Goal: Task Accomplishment & Management: Use online tool/utility

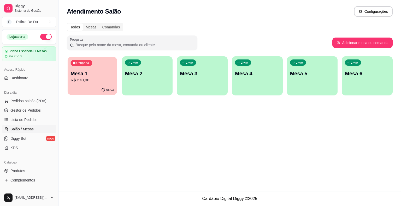
click at [93, 72] on p "Mesa 1" at bounding box center [92, 73] width 43 height 7
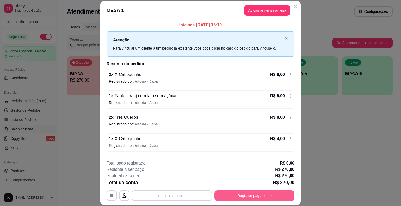
click at [262, 199] on button "Registrar pagamento" at bounding box center [254, 196] width 80 height 10
click at [258, 196] on button "Registrar pagamento" at bounding box center [255, 196] width 78 height 10
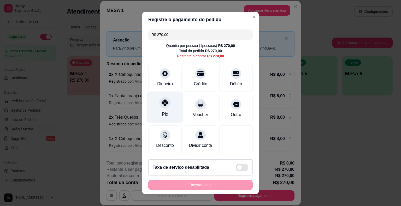
click at [155, 105] on div "Pix" at bounding box center [165, 107] width 37 height 31
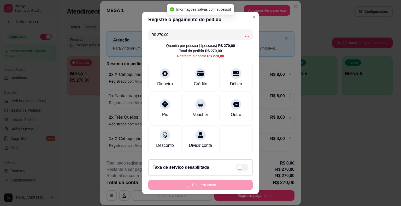
type input "R$ 0,00"
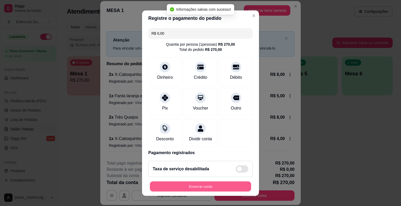
click at [202, 186] on button "Encerrar conta" at bounding box center [200, 186] width 101 height 10
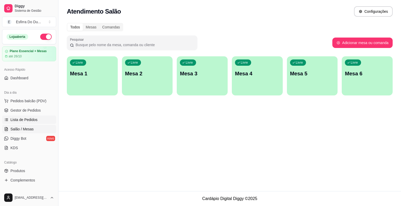
click at [30, 120] on span "Lista de Pedidos" at bounding box center [23, 119] width 27 height 5
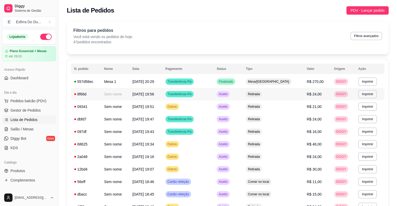
click at [243, 96] on td "Aceito" at bounding box center [228, 94] width 29 height 13
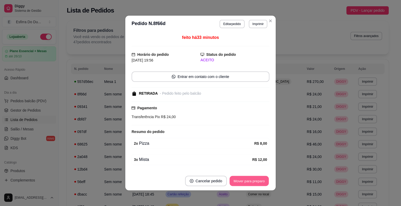
click at [251, 180] on button "Mover para preparo" at bounding box center [249, 181] width 39 height 10
click at [251, 180] on div "Mover para preparo" at bounding box center [246, 181] width 48 height 10
click at [251, 180] on button "Mover para retirada disponível" at bounding box center [241, 181] width 58 height 10
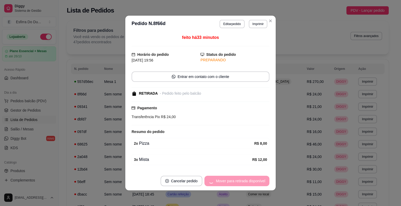
click at [251, 180] on div "Mover para retirada disponível" at bounding box center [236, 181] width 65 height 10
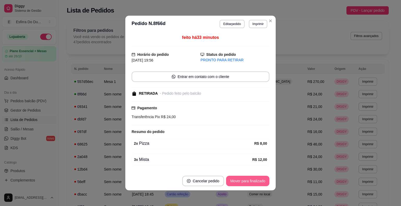
click at [251, 180] on button "Mover para finalizado" at bounding box center [247, 181] width 43 height 10
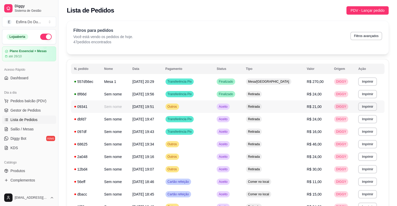
click at [230, 109] on div "Aceito" at bounding box center [223, 107] width 13 height 6
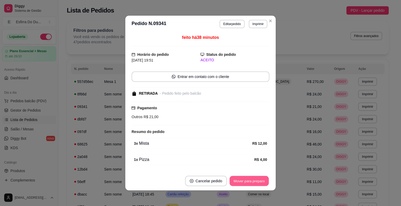
click at [254, 178] on button "Mover para preparo" at bounding box center [249, 181] width 39 height 10
click at [254, 178] on div "Mover para preparo" at bounding box center [249, 181] width 40 height 10
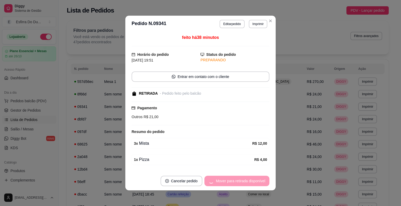
click at [254, 178] on div "Mover para retirada disponível" at bounding box center [236, 181] width 65 height 10
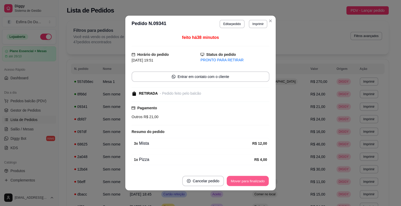
click at [254, 178] on button "Mover para finalizado" at bounding box center [248, 181] width 42 height 10
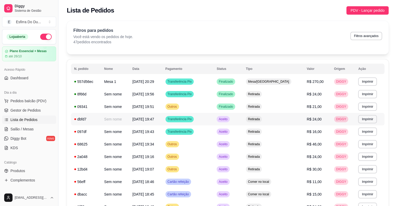
click at [228, 120] on span "Aceito" at bounding box center [223, 119] width 11 height 4
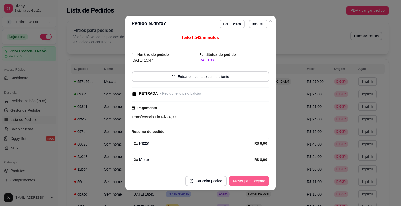
click at [254, 180] on button "Mover para preparo" at bounding box center [249, 181] width 40 height 10
click at [254, 180] on div "Mover para preparo" at bounding box center [246, 181] width 48 height 10
click at [254, 180] on button "Mover para retirada disponível" at bounding box center [241, 181] width 56 height 10
click at [254, 180] on div "Mover para retirada disponível" at bounding box center [241, 181] width 58 height 10
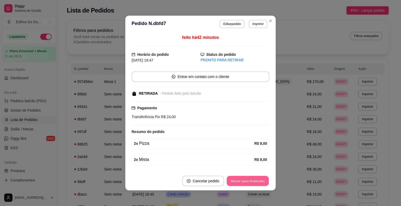
click at [254, 180] on button "Mover para finalizado" at bounding box center [248, 181] width 42 height 10
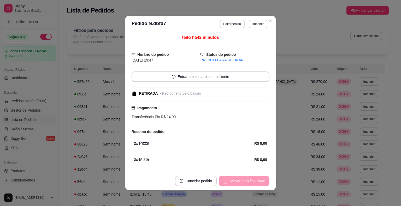
click at [254, 180] on div "Mover para finalizado" at bounding box center [244, 181] width 51 height 10
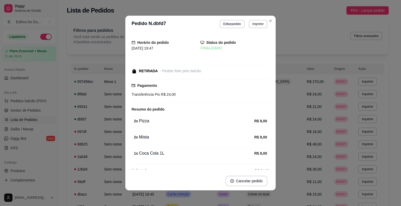
click at [262, 168] on span "R$ 24,00" at bounding box center [262, 171] width 15 height 6
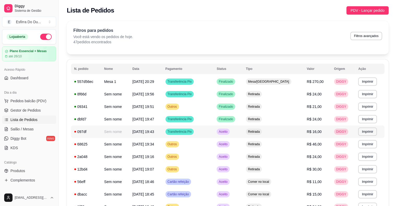
click at [228, 134] on span "Aceito" at bounding box center [223, 132] width 11 height 4
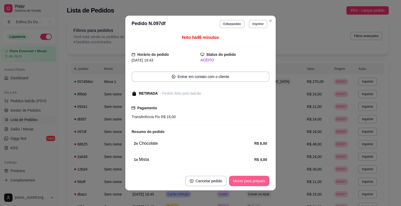
click at [253, 185] on button "Mover para preparo" at bounding box center [249, 181] width 40 height 10
click at [253, 185] on div "Mover para preparo" at bounding box center [246, 181] width 48 height 10
click at [253, 185] on div "Mover para retirada disponível" at bounding box center [241, 181] width 58 height 10
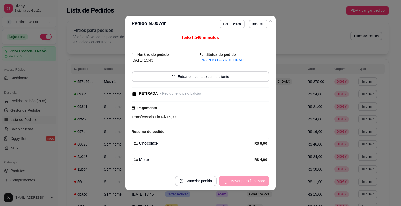
click at [253, 185] on div "Mover para finalizado" at bounding box center [244, 181] width 51 height 10
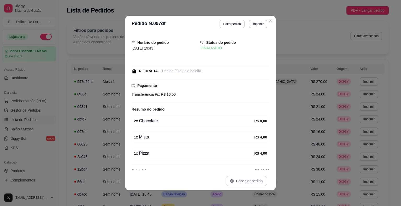
click at [253, 185] on button "Cancelar pedido" at bounding box center [247, 181] width 42 height 10
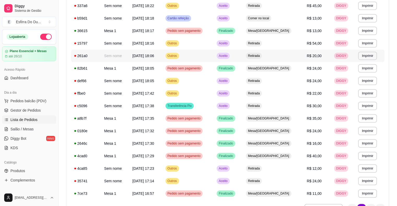
scroll to position [283, 0]
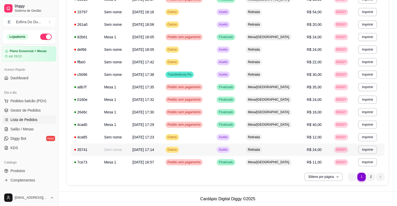
click at [228, 151] on span "Aceito" at bounding box center [223, 150] width 11 height 4
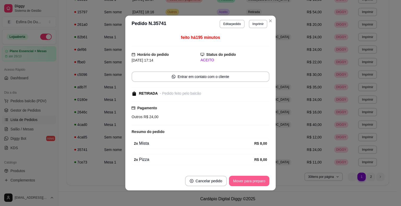
click at [251, 182] on button "Mover para preparo" at bounding box center [249, 181] width 40 height 10
click at [251, 182] on div "Mover para preparo" at bounding box center [246, 181] width 48 height 10
click at [251, 182] on button "Mover para retirada disponível" at bounding box center [241, 181] width 58 height 10
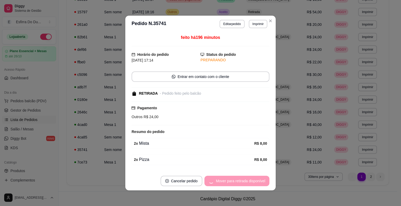
click at [251, 182] on div "Mover para retirada disponível" at bounding box center [236, 181] width 65 height 10
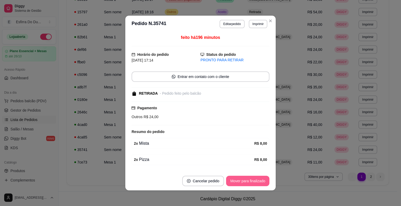
click at [251, 182] on button "Mover para finalizado" at bounding box center [247, 181] width 43 height 10
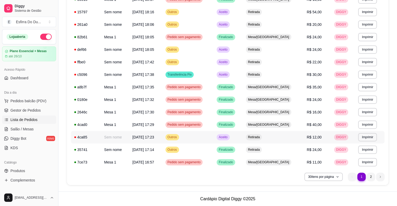
click at [230, 140] on div "Aceito" at bounding box center [223, 137] width 13 height 6
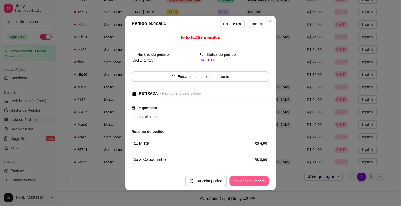
click at [242, 185] on button "Mover para preparo" at bounding box center [249, 181] width 39 height 10
click at [242, 185] on div "Mover para preparo" at bounding box center [246, 181] width 48 height 10
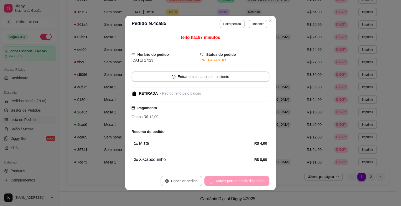
click at [242, 184] on div "Mover para retirada disponível" at bounding box center [236, 181] width 65 height 10
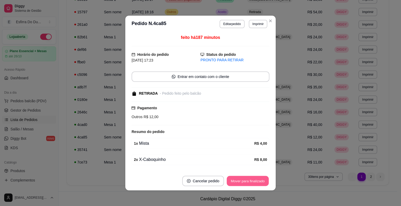
click at [242, 184] on button "Mover para finalizado" at bounding box center [248, 181] width 42 height 10
click at [242, 184] on div "Mover para finalizado" at bounding box center [247, 181] width 43 height 10
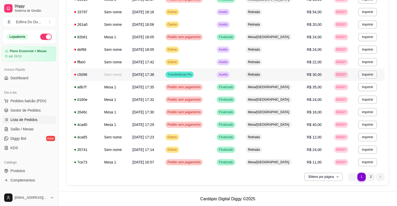
click at [228, 75] on span "Aceito" at bounding box center [223, 75] width 11 height 4
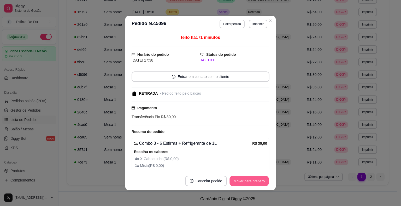
click at [246, 180] on button "Mover para preparo" at bounding box center [249, 181] width 39 height 10
click at [246, 180] on div "Mover para preparo" at bounding box center [249, 181] width 40 height 10
click at [246, 180] on div "Mover para preparo" at bounding box center [246, 181] width 48 height 10
click at [246, 180] on button "Mover para retirada disponível" at bounding box center [241, 181] width 56 height 10
click at [246, 180] on div "Mover para retirada disponível" at bounding box center [241, 181] width 58 height 10
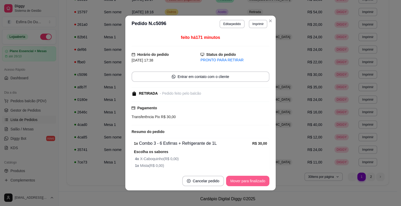
click at [246, 180] on button "Mover para finalizado" at bounding box center [247, 181] width 43 height 10
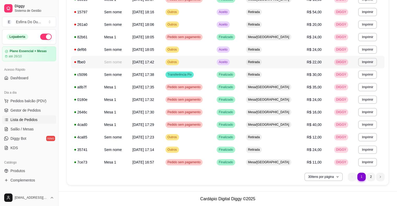
click at [228, 61] on span "Aceito" at bounding box center [223, 62] width 11 height 4
click at [230, 64] on div "Aceito" at bounding box center [223, 62] width 13 height 6
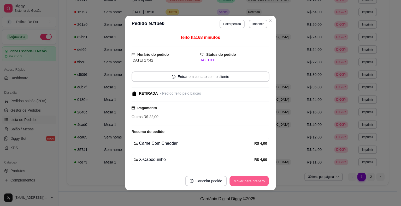
click at [242, 182] on button "Mover para preparo" at bounding box center [249, 181] width 39 height 10
click at [242, 182] on div "Mover para preparo" at bounding box center [246, 181] width 48 height 10
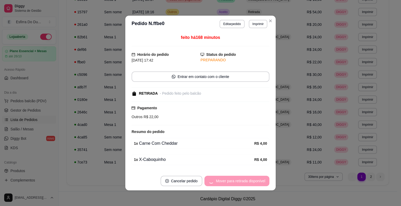
click at [242, 182] on div "Mover para retirada disponível" at bounding box center [236, 181] width 65 height 10
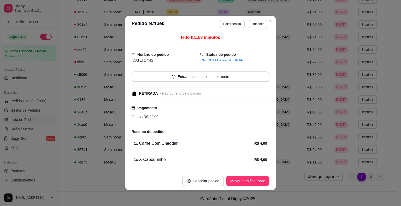
click at [242, 182] on button "Mover para finalizado" at bounding box center [247, 181] width 43 height 10
click at [242, 182] on div "Mover para finalizado" at bounding box center [244, 181] width 51 height 10
click at [217, 182] on button "Cancelar pedido" at bounding box center [196, 181] width 42 height 10
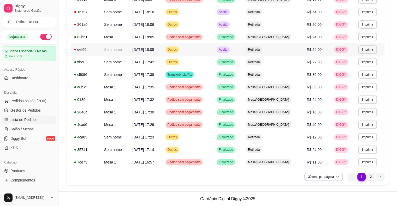
click at [228, 51] on span "Aceito" at bounding box center [223, 50] width 11 height 4
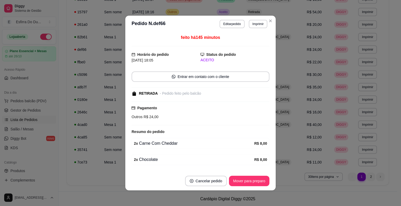
click at [245, 190] on footer "Cancelar pedido Mover para preparo" at bounding box center [200, 181] width 150 height 19
click at [248, 181] on button "Mover para preparo" at bounding box center [249, 181] width 39 height 10
click at [248, 181] on div "Mover para preparo" at bounding box center [246, 181] width 48 height 10
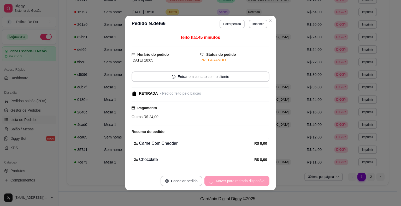
click at [248, 181] on div "Mover para retirada disponível" at bounding box center [236, 181] width 65 height 10
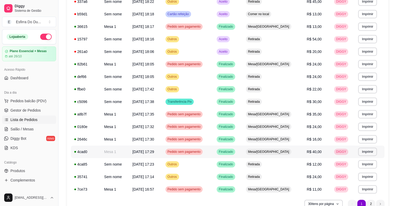
scroll to position [204, 0]
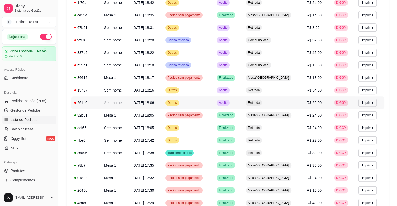
click at [228, 103] on span "Aceito" at bounding box center [223, 103] width 11 height 4
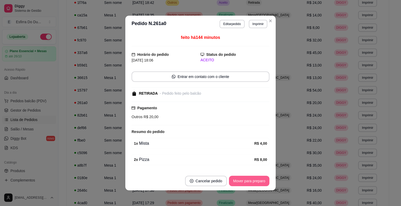
click at [252, 177] on button "Mover para preparo" at bounding box center [249, 181] width 40 height 10
click at [252, 177] on div "Mover para preparo" at bounding box center [246, 181] width 48 height 10
click at [252, 177] on button "Mover para retirada disponível" at bounding box center [241, 181] width 56 height 10
click at [252, 177] on div "Mover para retirada disponível" at bounding box center [241, 181] width 58 height 10
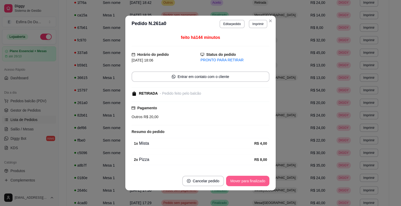
click at [252, 177] on button "Mover para finalizado" at bounding box center [247, 181] width 43 height 10
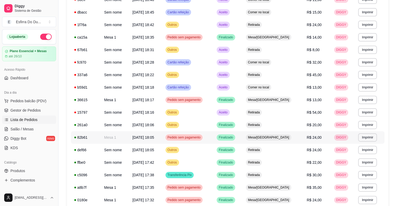
scroll to position [152, 0]
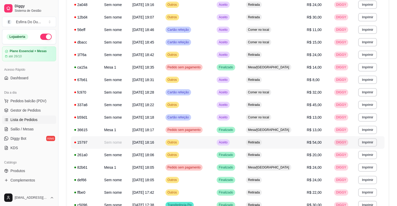
click at [243, 146] on td "Aceito" at bounding box center [228, 142] width 29 height 13
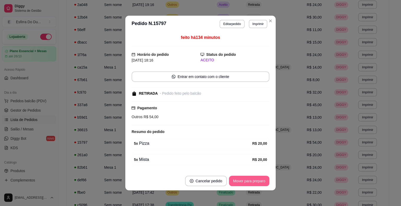
click at [235, 184] on button "Mover para preparo" at bounding box center [249, 181] width 40 height 10
click at [235, 184] on div "Mover para preparo" at bounding box center [246, 181] width 48 height 10
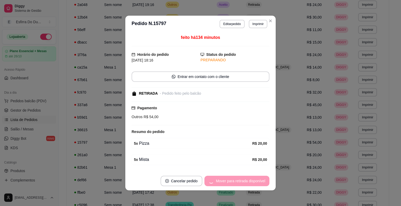
click at [235, 184] on div "Mover para retirada disponível" at bounding box center [236, 181] width 65 height 10
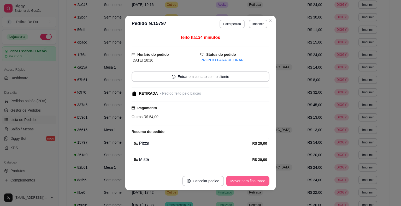
click at [235, 184] on button "Mover para finalizado" at bounding box center [247, 181] width 43 height 10
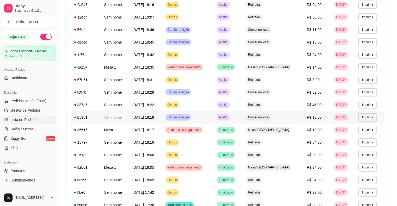
click at [228, 117] on span "Aceito" at bounding box center [223, 117] width 11 height 4
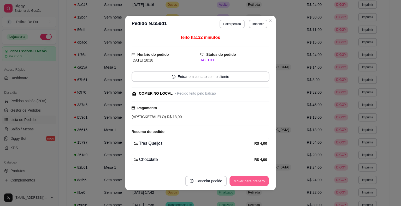
click at [246, 178] on button "Mover para preparo" at bounding box center [249, 181] width 39 height 10
click at [246, 178] on div "Mover para preparo" at bounding box center [249, 181] width 40 height 10
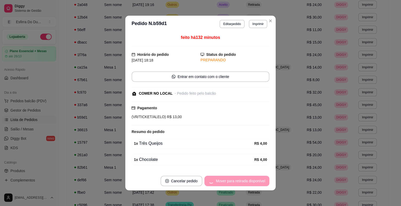
click at [246, 178] on div "Mover para retirada disponível" at bounding box center [236, 181] width 65 height 10
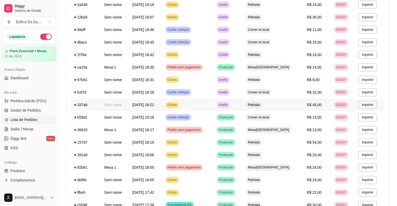
click at [228, 106] on span "Aceito" at bounding box center [223, 105] width 11 height 4
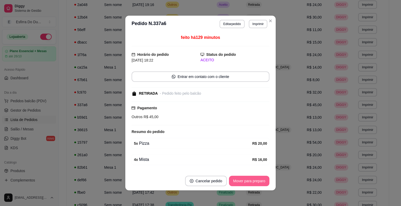
click at [242, 182] on button "Mover para preparo" at bounding box center [249, 181] width 40 height 10
click at [242, 182] on div "Mover para preparo" at bounding box center [246, 181] width 48 height 10
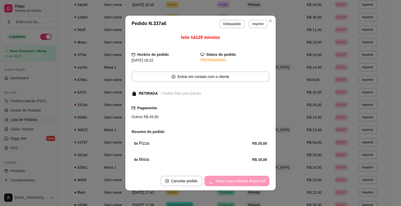
click at [242, 182] on div "Mover para retirada disponível" at bounding box center [236, 181] width 65 height 10
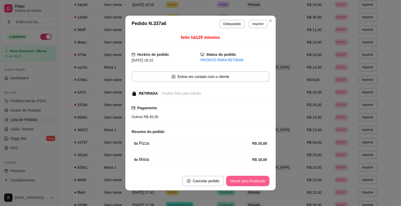
click at [242, 182] on div "Mover para finalizado" at bounding box center [247, 181] width 43 height 10
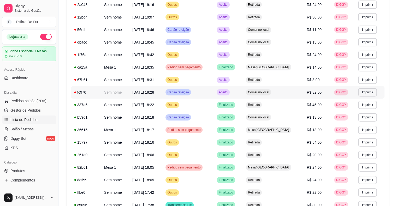
click at [230, 95] on div "Aceito" at bounding box center [223, 92] width 13 height 6
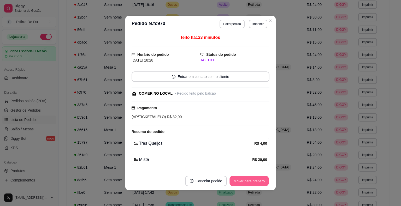
click at [242, 182] on button "Mover para preparo" at bounding box center [249, 181] width 39 height 10
click at [242, 182] on div "Mover para preparo" at bounding box center [249, 181] width 40 height 10
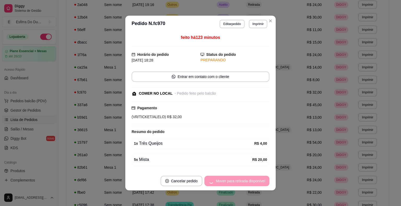
click at [242, 182] on div "Mover para retirada disponível" at bounding box center [236, 181] width 65 height 10
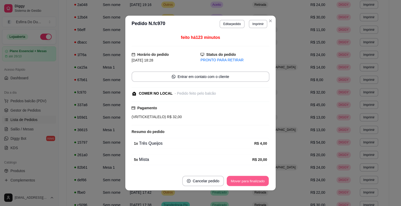
click at [242, 182] on button "Mover para finalizado" at bounding box center [248, 181] width 42 height 10
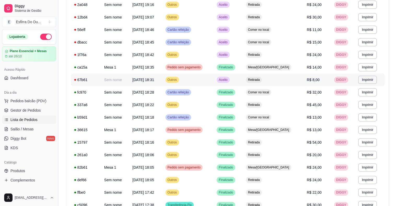
click at [228, 78] on span "Aceito" at bounding box center [223, 80] width 11 height 4
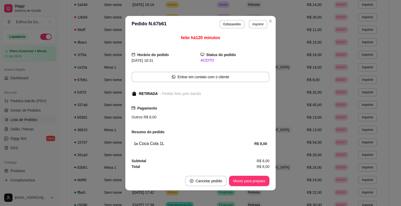
click at [244, 175] on footer "Cancelar pedido Mover para preparo" at bounding box center [200, 181] width 150 height 19
click at [241, 181] on button "Mover para preparo" at bounding box center [249, 181] width 40 height 10
click at [241, 181] on div "Mover para preparo" at bounding box center [246, 181] width 48 height 10
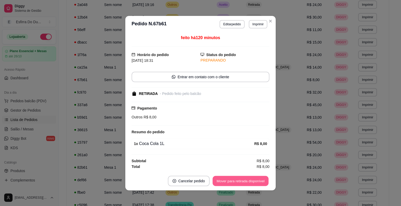
click at [241, 181] on button "Mover para retirada disponível" at bounding box center [241, 181] width 56 height 10
click at [241, 181] on div "Mover para retirada disponível" at bounding box center [236, 181] width 65 height 10
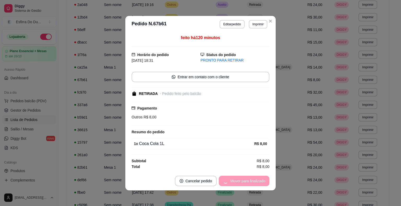
click at [241, 181] on div "Mover para finalizado" at bounding box center [244, 181] width 51 height 10
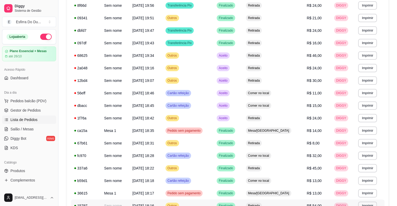
scroll to position [74, 0]
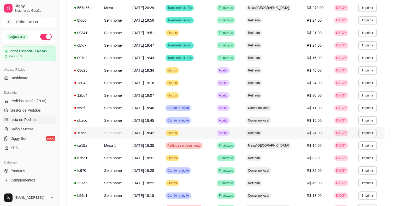
click at [228, 134] on span "Aceito" at bounding box center [223, 133] width 11 height 4
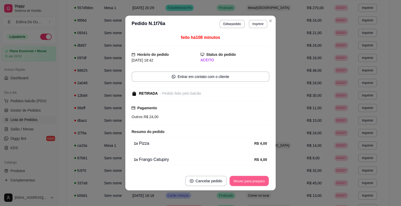
click at [259, 183] on button "Mover para preparo" at bounding box center [249, 181] width 39 height 10
click at [259, 183] on div "Mover para preparo" at bounding box center [246, 181] width 48 height 10
click at [259, 183] on button "Mover para retirada disponível" at bounding box center [241, 181] width 58 height 10
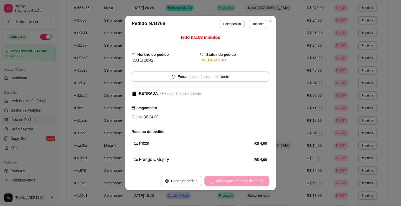
click at [259, 183] on div "Mover para retirada disponível" at bounding box center [236, 181] width 65 height 10
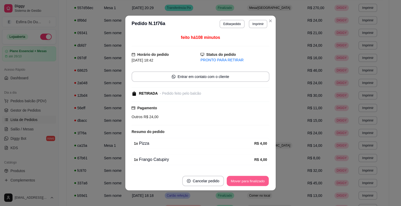
click at [259, 183] on button "Mover para finalizado" at bounding box center [248, 181] width 42 height 10
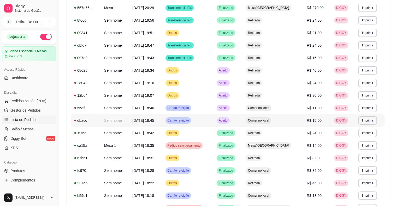
click at [228, 122] on span "Aceito" at bounding box center [223, 121] width 11 height 4
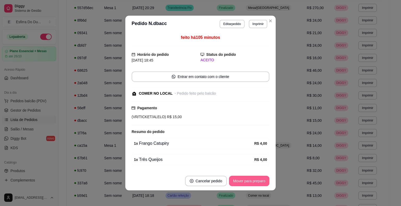
click at [261, 177] on button "Mover para preparo" at bounding box center [249, 181] width 40 height 10
click at [261, 177] on div "Mover para preparo" at bounding box center [246, 181] width 48 height 10
click at [261, 177] on button "Mover para retirada disponível" at bounding box center [241, 181] width 56 height 10
click at [261, 177] on div "Mover para retirada disponível" at bounding box center [241, 181] width 58 height 10
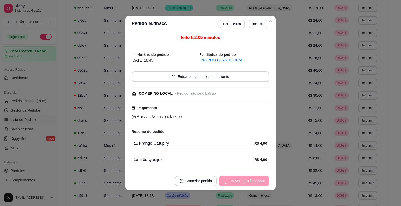
click at [261, 177] on div "Mover para finalizado" at bounding box center [244, 181] width 51 height 10
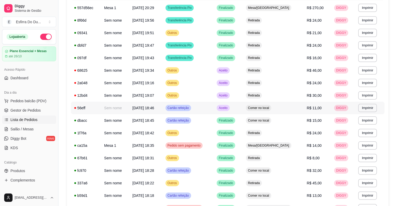
click at [228, 108] on span "Aceito" at bounding box center [223, 108] width 11 height 4
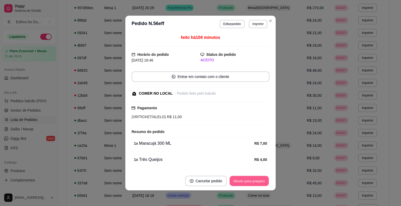
click at [242, 179] on button "Mover para preparo" at bounding box center [249, 181] width 39 height 10
click at [242, 179] on div "Mover para preparo" at bounding box center [246, 181] width 48 height 10
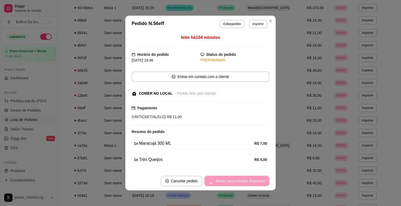
click at [242, 179] on div "Mover para retirada disponível" at bounding box center [236, 181] width 65 height 10
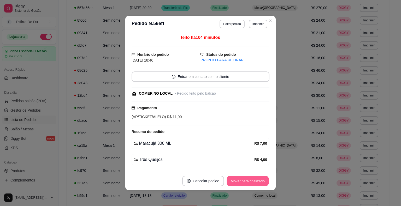
click at [242, 179] on button "Mover para finalizado" at bounding box center [248, 181] width 42 height 10
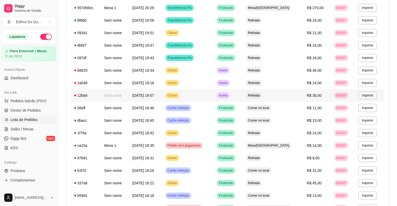
click at [228, 95] on span "Aceito" at bounding box center [223, 95] width 11 height 4
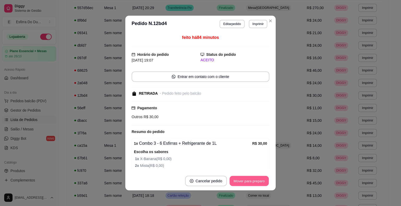
click at [243, 179] on button "Mover para preparo" at bounding box center [249, 181] width 39 height 10
click at [243, 179] on div "Mover para preparo" at bounding box center [246, 181] width 48 height 10
click at [244, 179] on button "Mover para retirada disponível" at bounding box center [241, 181] width 58 height 10
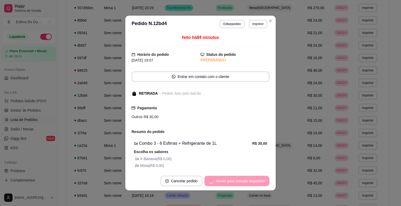
click at [244, 179] on div "Mover para retirada disponível" at bounding box center [236, 181] width 65 height 10
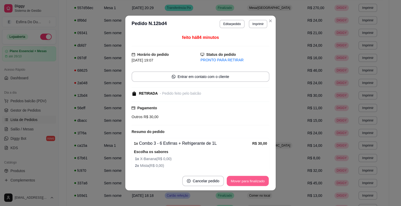
click at [244, 179] on button "Mover para finalizado" at bounding box center [248, 181] width 42 height 10
click at [244, 179] on div "Mover para finalizado" at bounding box center [247, 181] width 43 height 10
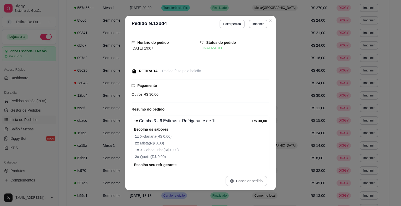
click at [244, 179] on button "Cancelar pedido" at bounding box center [247, 181] width 42 height 10
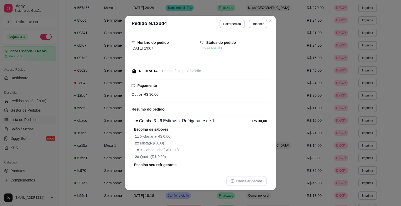
click at [273, 93] on div "Horário do pedido [DATE] 19:07 Status do pedido FINALIZADO RETIRADA - Pedido fe…" at bounding box center [200, 101] width 150 height 139
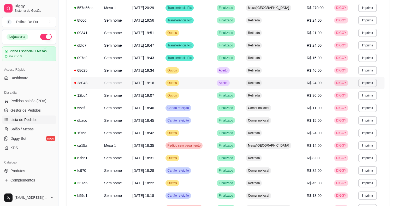
click at [228, 85] on span "Aceito" at bounding box center [223, 83] width 11 height 4
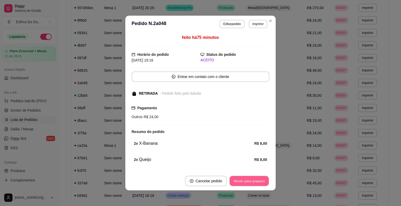
click at [253, 185] on button "Mover para preparo" at bounding box center [249, 181] width 39 height 10
click at [253, 185] on div "Mover para preparo" at bounding box center [246, 181] width 48 height 10
click at [253, 185] on button "Mover para retirada disponível" at bounding box center [241, 181] width 56 height 10
click at [253, 185] on div "Mover para retirada disponível" at bounding box center [241, 181] width 58 height 10
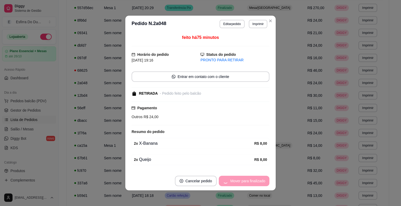
click at [253, 185] on div "Mover para finalizado" at bounding box center [244, 181] width 51 height 10
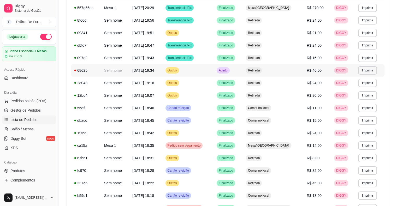
click at [228, 70] on span "Aceito" at bounding box center [223, 70] width 11 height 4
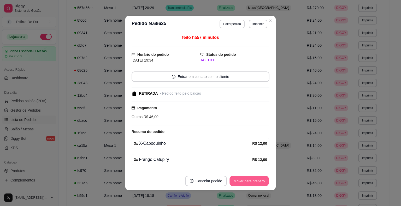
click at [256, 181] on button "Mover para preparo" at bounding box center [249, 181] width 39 height 10
click at [256, 181] on div "Mover para preparo" at bounding box center [246, 181] width 48 height 10
click at [256, 181] on button "Mover para retirada disponível" at bounding box center [241, 181] width 56 height 10
click at [256, 181] on div "Mover para retirada disponível" at bounding box center [241, 181] width 58 height 10
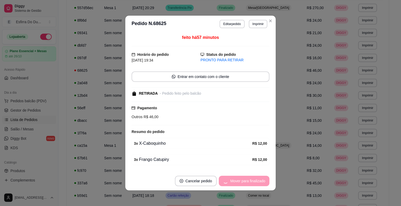
click at [256, 181] on div "Mover para finalizado" at bounding box center [244, 181] width 51 height 10
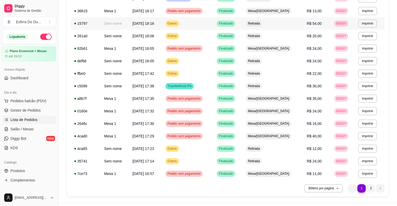
scroll to position [283, 0]
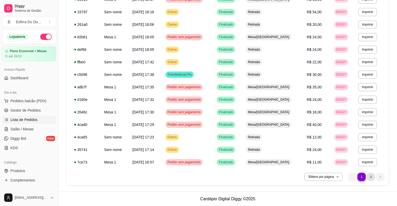
click at [371, 176] on li "2" at bounding box center [371, 177] width 8 height 8
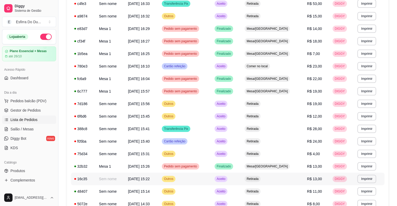
scroll to position [15, 0]
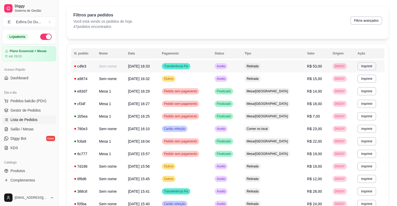
click at [242, 69] on td "Aceito" at bounding box center [226, 66] width 30 height 13
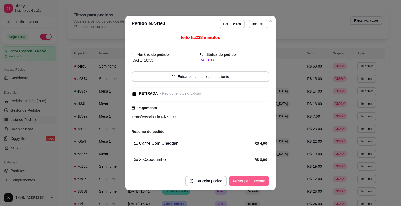
click at [254, 184] on button "Mover para preparo" at bounding box center [249, 181] width 40 height 10
click at [254, 184] on div "Mover para preparo" at bounding box center [246, 181] width 48 height 10
click at [254, 184] on button "Mover para retirada disponível" at bounding box center [241, 181] width 56 height 10
click at [254, 184] on div "Mover para retirada disponível" at bounding box center [241, 181] width 58 height 10
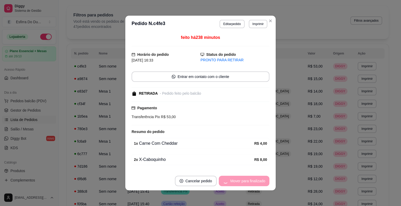
click at [254, 184] on div "Mover para finalizado" at bounding box center [244, 181] width 51 height 10
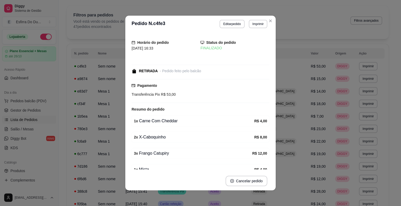
click at [254, 184] on button "Cancelar pedido" at bounding box center [247, 181] width 42 height 10
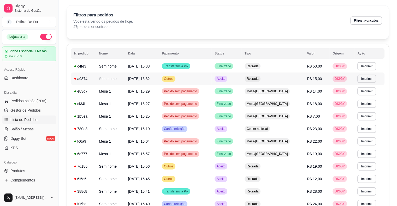
click at [226, 79] on span "Aceito" at bounding box center [221, 79] width 11 height 4
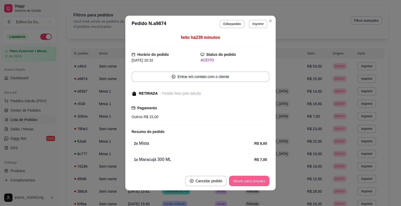
click at [242, 178] on button "Mover para preparo" at bounding box center [249, 181] width 40 height 10
click at [242, 178] on div "Mover para preparo" at bounding box center [246, 181] width 48 height 10
click at [242, 178] on button "Mover para retirada disponível" at bounding box center [241, 181] width 56 height 10
click at [242, 178] on div "Mover para retirada disponível" at bounding box center [241, 181] width 58 height 10
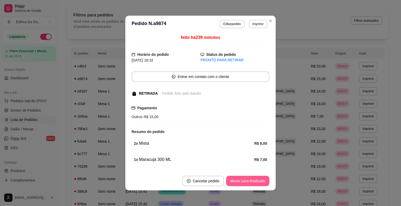
click at [242, 178] on button "Mover para finalizado" at bounding box center [247, 181] width 43 height 10
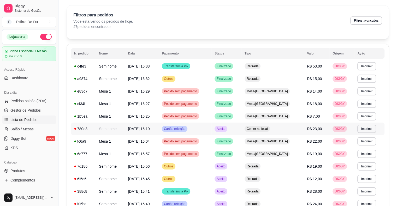
click at [238, 133] on td "Aceito" at bounding box center [226, 129] width 30 height 13
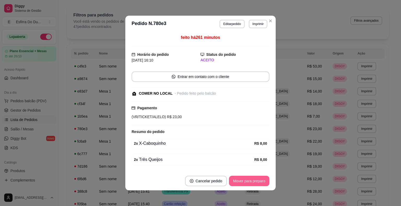
click at [254, 185] on button "Mover para preparo" at bounding box center [249, 181] width 40 height 10
click at [254, 185] on div "Mover para preparo" at bounding box center [246, 181] width 48 height 10
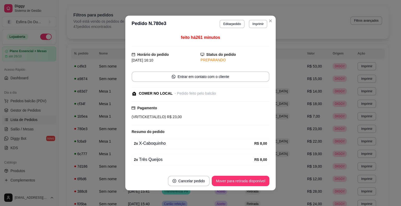
click at [254, 185] on button "Mover para retirada disponível" at bounding box center [241, 181] width 58 height 10
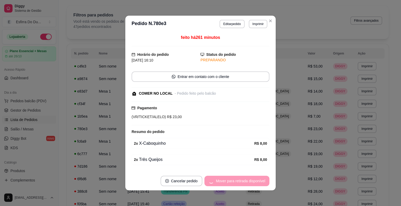
click at [254, 185] on div "Mover para retirada disponível" at bounding box center [236, 181] width 65 height 10
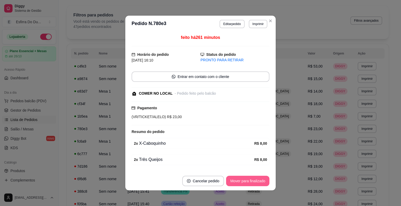
click at [254, 185] on button "Mover para finalizado" at bounding box center [247, 181] width 43 height 10
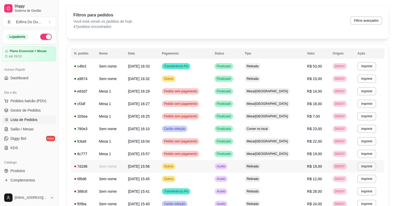
click at [226, 166] on span "Aceito" at bounding box center [221, 166] width 11 height 4
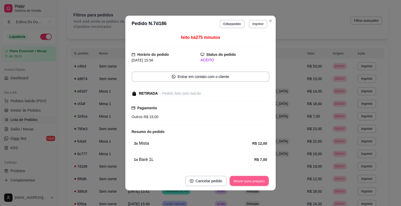
click at [248, 181] on button "Mover para preparo" at bounding box center [249, 181] width 39 height 10
click at [248, 181] on div "Mover para preparo" at bounding box center [246, 181] width 48 height 10
click at [248, 181] on button "Mover para retirada disponível" at bounding box center [241, 181] width 58 height 10
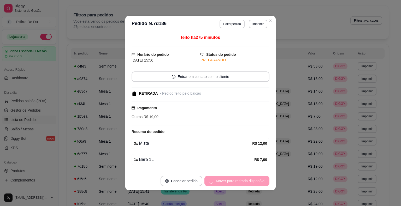
click at [248, 181] on div "Mover para retirada disponível" at bounding box center [236, 181] width 65 height 10
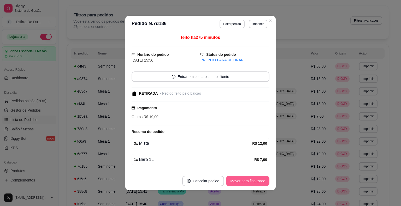
click at [263, 182] on button "Mover para finalizado" at bounding box center [247, 181] width 43 height 10
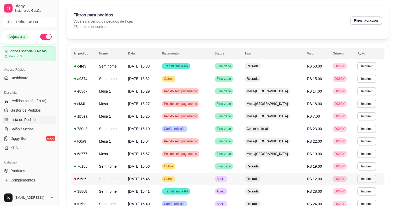
click at [226, 181] on span "Aceito" at bounding box center [221, 179] width 11 height 4
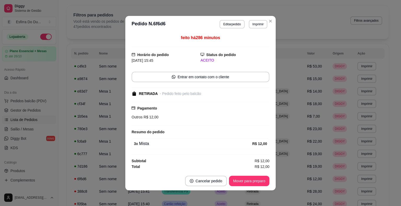
click at [243, 186] on footer "Cancelar pedido Mover para preparo" at bounding box center [200, 181] width 150 height 19
click at [245, 177] on button "Mover para preparo" at bounding box center [249, 181] width 40 height 10
click at [245, 177] on div "Mover para preparo" at bounding box center [246, 181] width 48 height 10
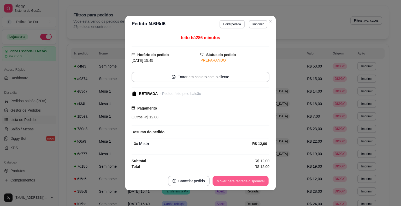
click at [245, 177] on button "Mover para retirada disponível" at bounding box center [241, 181] width 56 height 10
click at [245, 177] on div "Mover para retirada disponível" at bounding box center [236, 181] width 65 height 10
click at [245, 177] on button "Mover para finalizado" at bounding box center [248, 181] width 42 height 10
click at [245, 177] on div "Mover para finalizado" at bounding box center [247, 181] width 43 height 10
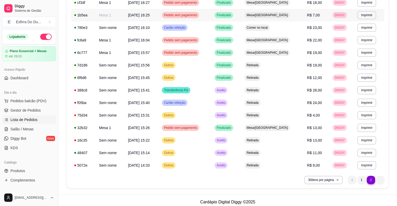
scroll to position [120, 0]
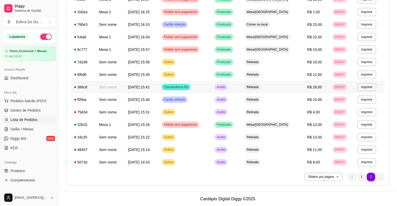
click at [226, 88] on span "Aceito" at bounding box center [221, 87] width 11 height 4
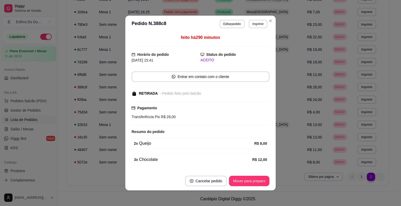
click at [256, 187] on footer "Cancelar pedido Mover para preparo" at bounding box center [200, 181] width 150 height 19
click at [252, 180] on button "Mover para preparo" at bounding box center [249, 181] width 40 height 10
click at [252, 180] on div "Mover para preparo" at bounding box center [246, 181] width 48 height 10
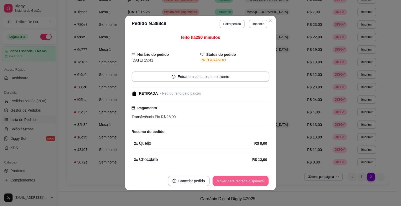
click at [252, 180] on button "Mover para retirada disponível" at bounding box center [241, 181] width 56 height 10
click at [252, 180] on div "Mover para retirada disponível" at bounding box center [241, 181] width 58 height 10
click at [252, 180] on div "Mover para retirada disponível" at bounding box center [236, 181] width 65 height 10
click at [252, 180] on button "Mover para finalizado" at bounding box center [248, 181] width 42 height 10
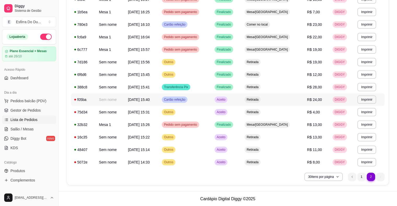
click at [226, 98] on span "Aceito" at bounding box center [221, 100] width 11 height 4
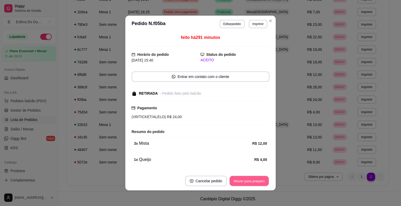
click at [241, 184] on button "Mover para preparo" at bounding box center [249, 181] width 39 height 10
click at [241, 184] on div "Mover para preparo" at bounding box center [249, 181] width 40 height 10
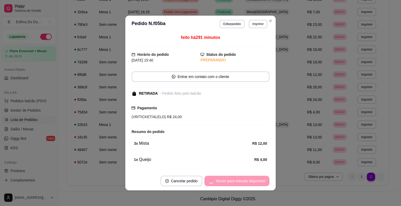
click at [241, 184] on div "Mover para retirada disponível" at bounding box center [236, 181] width 65 height 10
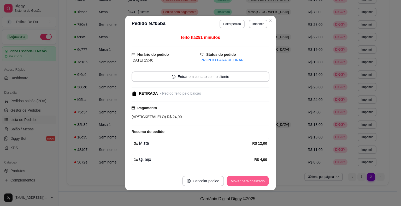
click at [241, 184] on button "Mover para finalizado" at bounding box center [248, 181] width 42 height 10
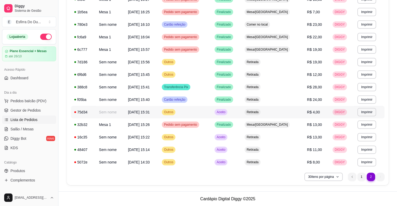
click at [226, 111] on span "Aceito" at bounding box center [221, 112] width 11 height 4
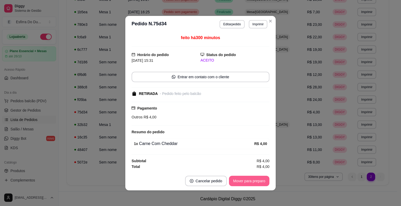
click at [255, 181] on button "Mover para preparo" at bounding box center [249, 181] width 40 height 10
click at [255, 181] on div "Mover para preparo" at bounding box center [246, 181] width 48 height 10
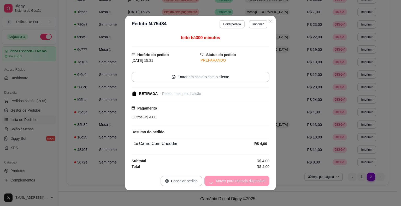
click at [255, 181] on div "Mover para retirada disponível" at bounding box center [236, 181] width 65 height 10
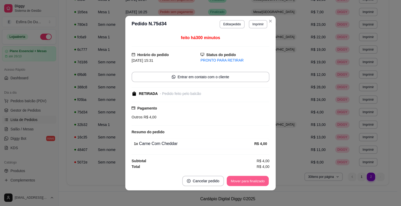
click at [255, 181] on button "Mover para finalizado" at bounding box center [248, 181] width 42 height 10
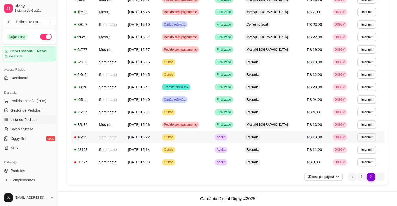
click at [226, 135] on span "Aceito" at bounding box center [221, 137] width 11 height 4
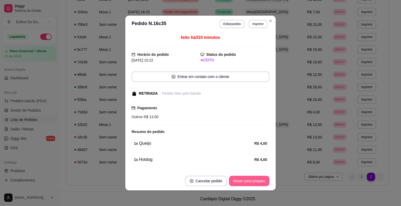
click at [238, 181] on button "Mover para preparo" at bounding box center [249, 181] width 40 height 10
click at [238, 181] on div "Mover para preparo" at bounding box center [249, 181] width 40 height 10
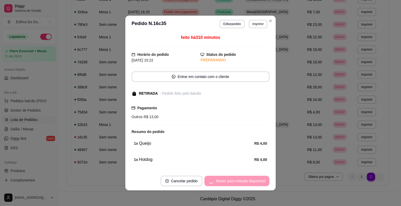
click at [238, 181] on div "Mover para retirada disponível" at bounding box center [236, 181] width 65 height 10
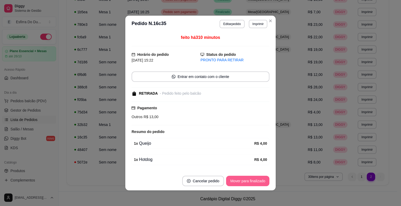
click at [238, 181] on button "Mover para finalizado" at bounding box center [247, 181] width 43 height 10
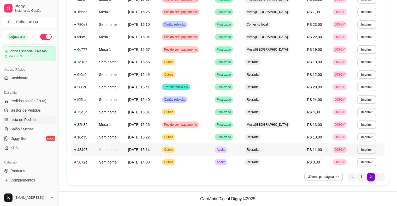
click at [231, 149] on td "Aceito" at bounding box center [226, 150] width 30 height 13
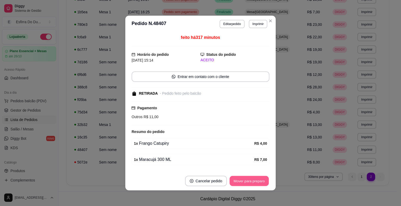
click at [249, 184] on button "Mover para preparo" at bounding box center [249, 181] width 39 height 10
click at [249, 184] on div "Mover para preparo" at bounding box center [246, 181] width 48 height 10
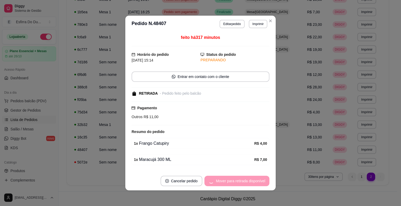
click at [249, 184] on div "Mover para retirada disponível" at bounding box center [236, 181] width 65 height 10
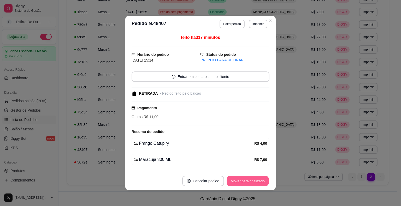
click at [255, 176] on button "Mover para finalizado" at bounding box center [248, 181] width 42 height 10
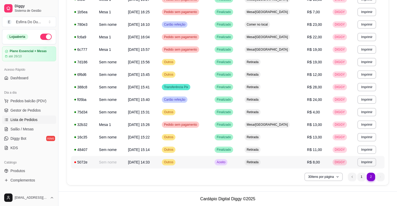
click at [226, 162] on span "Aceito" at bounding box center [221, 162] width 11 height 4
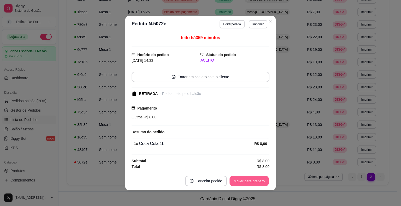
click at [250, 183] on button "Mover para preparo" at bounding box center [249, 181] width 39 height 10
click at [250, 183] on div "Mover para preparo" at bounding box center [246, 181] width 48 height 10
click at [250, 183] on div "Mover para retirada disponível" at bounding box center [241, 181] width 58 height 10
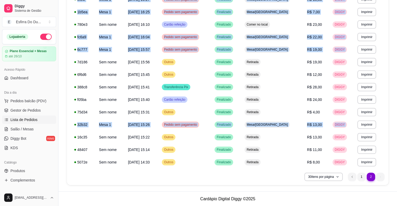
click at [250, 183] on div "**********" at bounding box center [228, 63] width 322 height 246
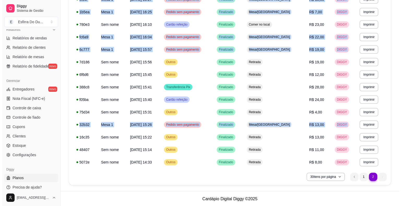
scroll to position [169, 0]
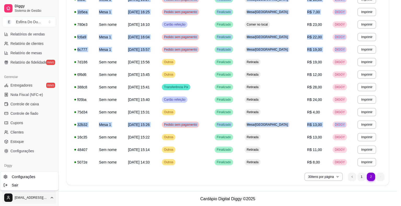
click at [28, 187] on div "Sair" at bounding box center [29, 185] width 56 height 8
